Goal: Task Accomplishment & Management: Manage account settings

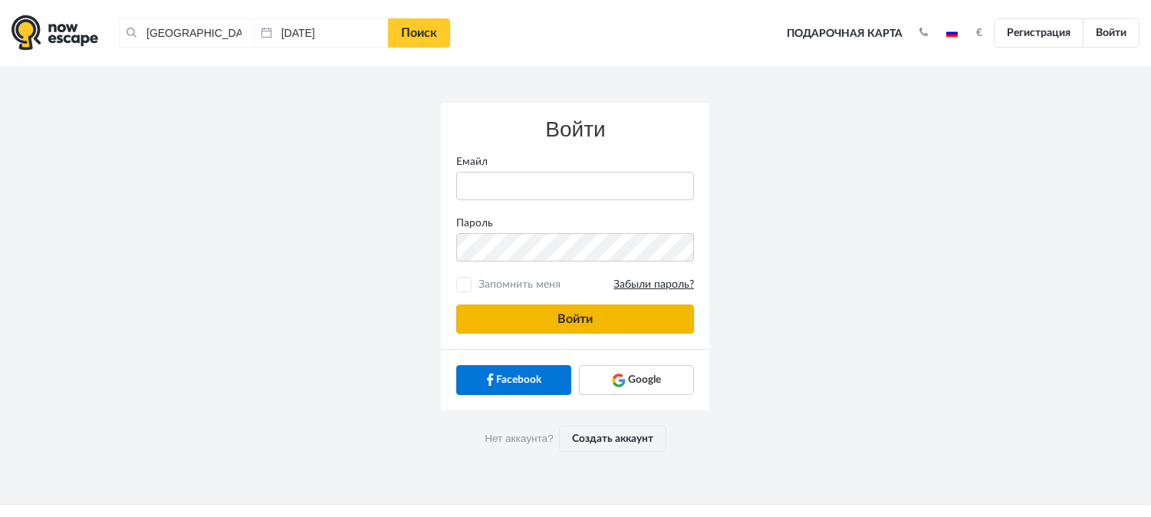
type input "[PERSON_NAME][EMAIL_ADDRESS][DOMAIN_NAME]"
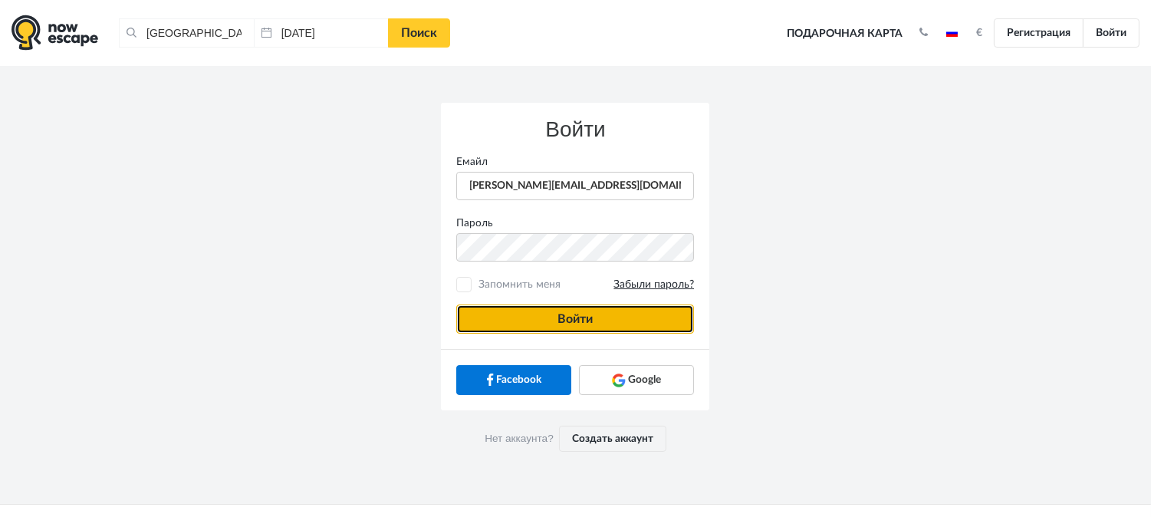
click at [608, 323] on button "Войти" at bounding box center [575, 318] width 238 height 29
